Goal: Task Accomplishment & Management: Manage account settings

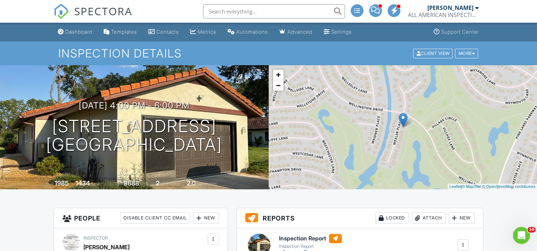
click at [429, 10] on div "Jonathan Mock ALL AMERICAN INSPECTION SERVICES" at bounding box center [443, 11] width 71 height 23
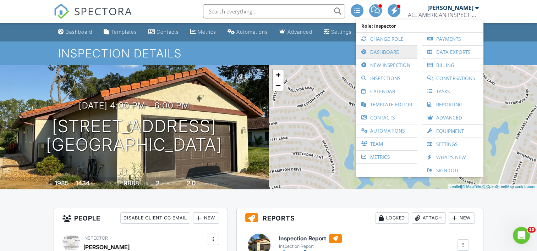
click at [394, 55] on link "Dashboard" at bounding box center [387, 52] width 54 height 13
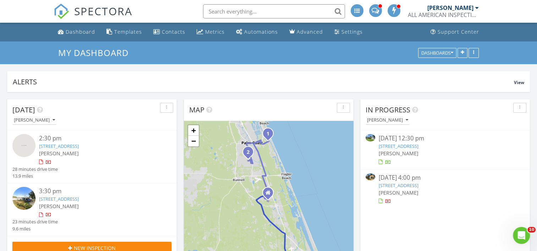
drag, startPoint x: 443, startPoint y: 144, endPoint x: 434, endPoint y: 144, distance: 9.6
click at [419, 144] on link "475 Spruceview Drive , Port Orange, FL 32127" at bounding box center [399, 146] width 40 height 6
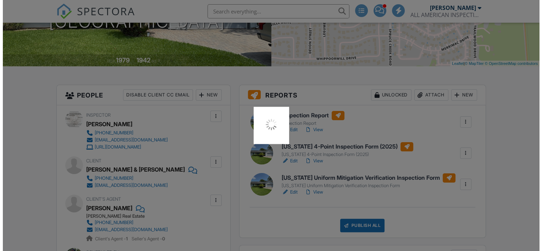
scroll to position [122, 0]
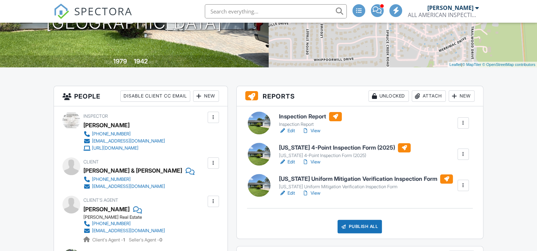
click at [460, 187] on div at bounding box center [463, 185] width 7 height 7
click at [449, 209] on li "Quick Publish" at bounding box center [445, 206] width 48 height 18
click at [464, 186] on div at bounding box center [463, 185] width 7 height 7
click at [443, 202] on link "Quick Publish" at bounding box center [445, 206] width 43 height 8
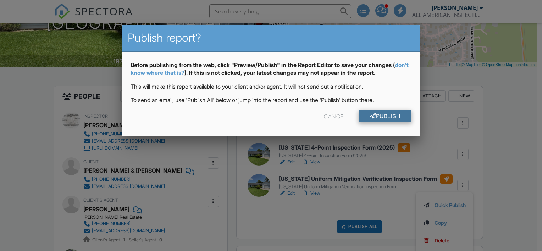
click at [392, 116] on link "Publish" at bounding box center [385, 116] width 53 height 13
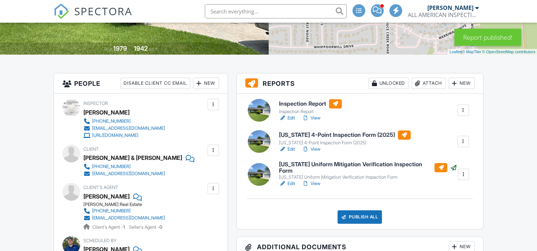
click at [314, 120] on link "View" at bounding box center [311, 118] width 18 height 7
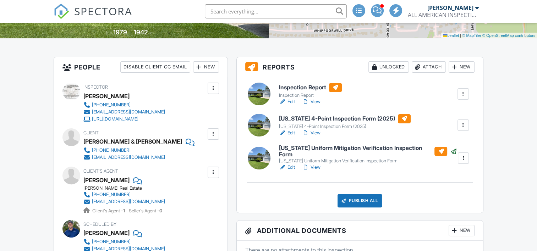
click at [462, 129] on div at bounding box center [463, 125] width 11 height 11
click at [449, 144] on link "Quick Publish" at bounding box center [445, 145] width 43 height 8
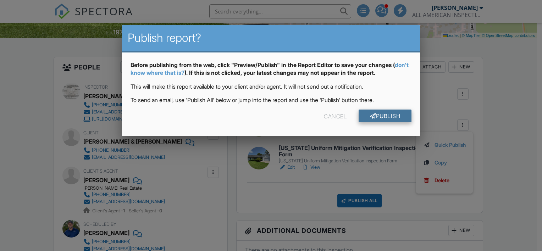
click at [404, 115] on link "Publish" at bounding box center [385, 116] width 53 height 13
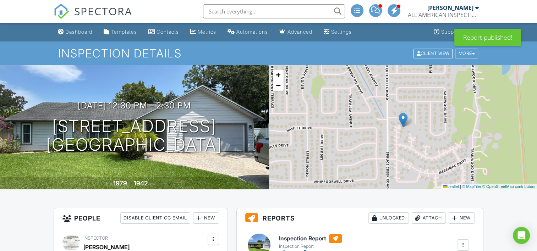
click at [404, 115] on img at bounding box center [403, 120] width 9 height 15
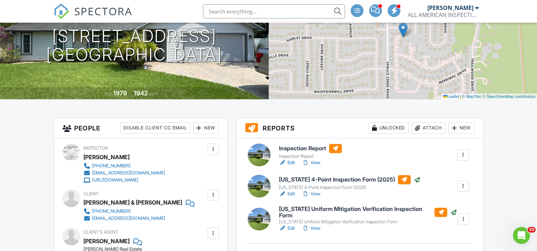
scroll to position [91, 0]
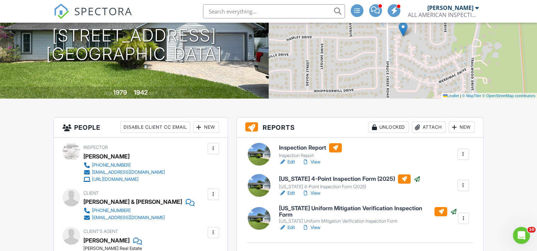
click at [315, 158] on div "Inspection Report" at bounding box center [310, 156] width 63 height 6
